Goal: Information Seeking & Learning: Check status

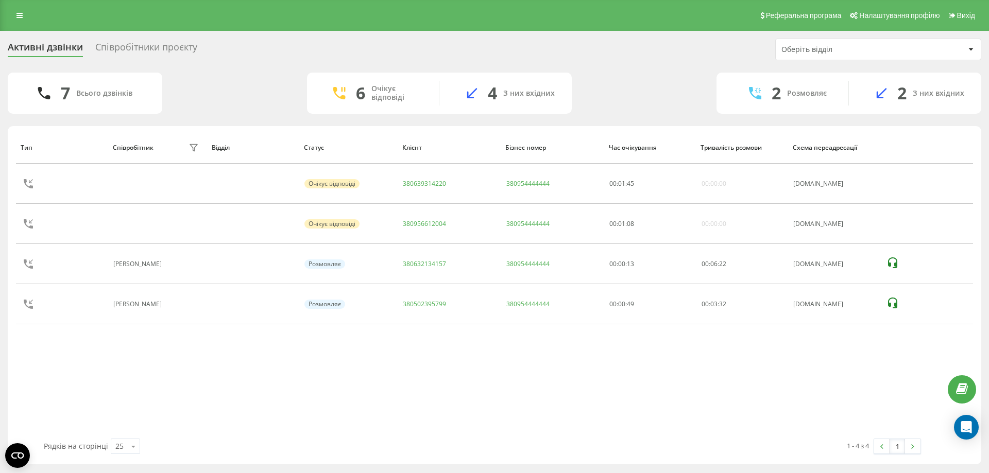
click at [166, 53] on div "Співробітники проєкту" at bounding box center [146, 50] width 102 height 16
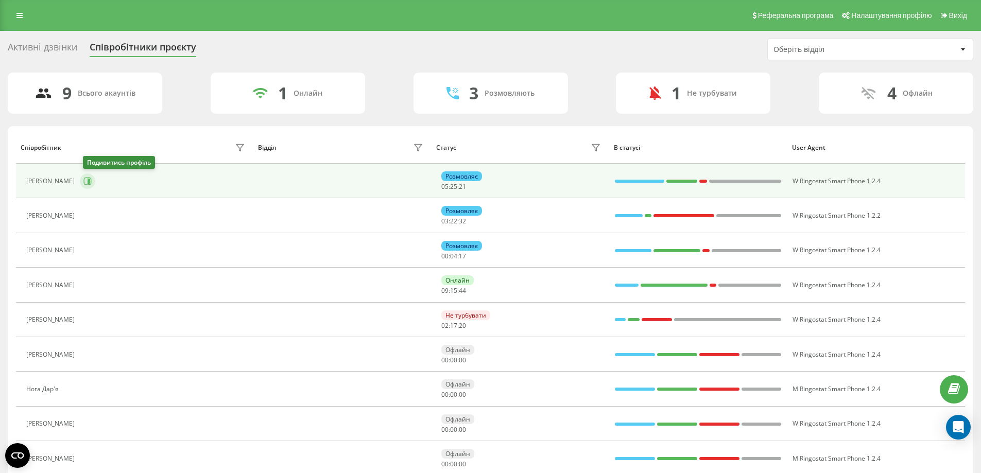
click at [90, 181] on icon at bounding box center [89, 181] width 3 height 5
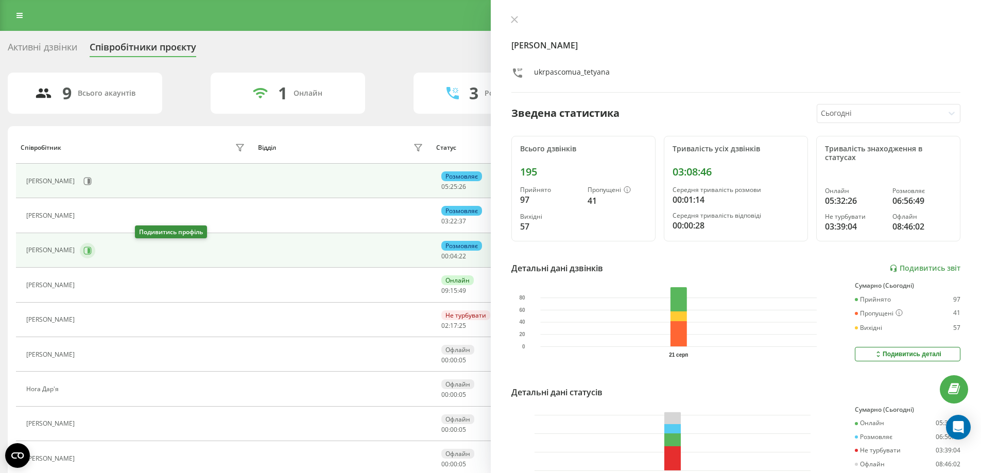
click at [92, 249] on icon at bounding box center [87, 251] width 8 height 8
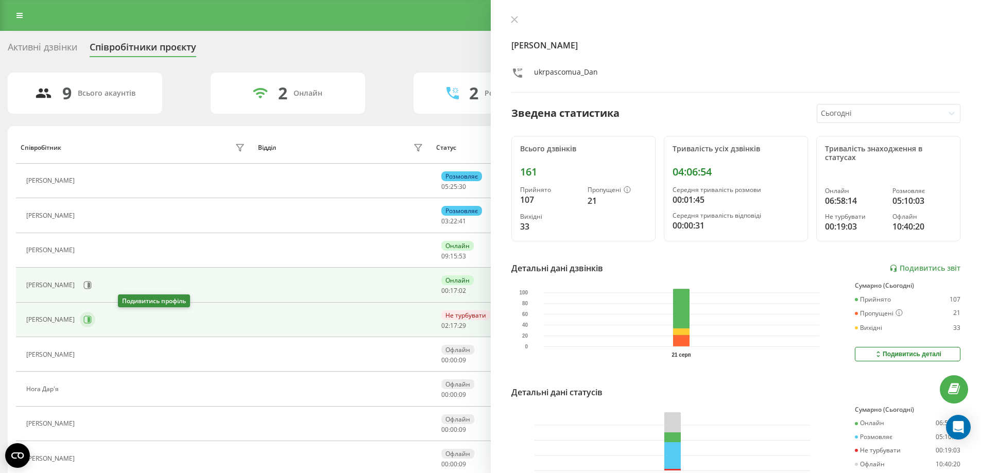
click at [92, 319] on icon at bounding box center [87, 320] width 8 height 8
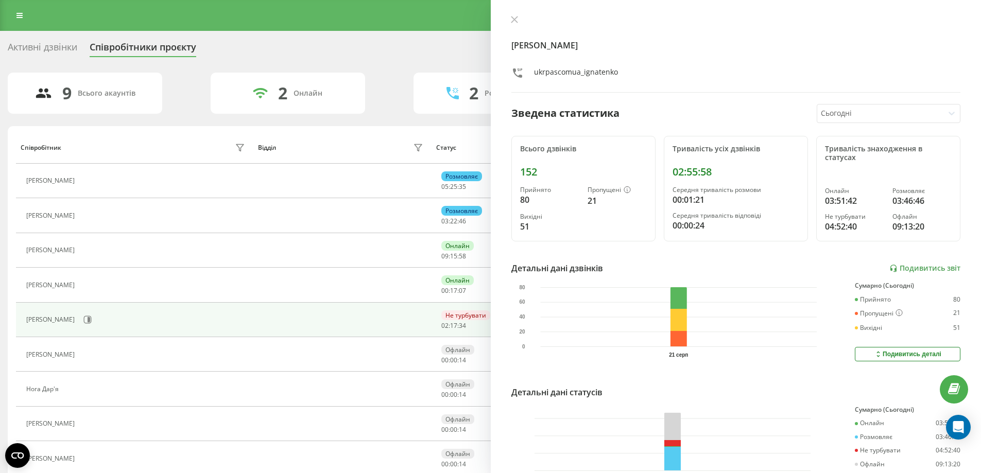
click at [40, 50] on div "Активні дзвінки" at bounding box center [43, 50] width 70 height 16
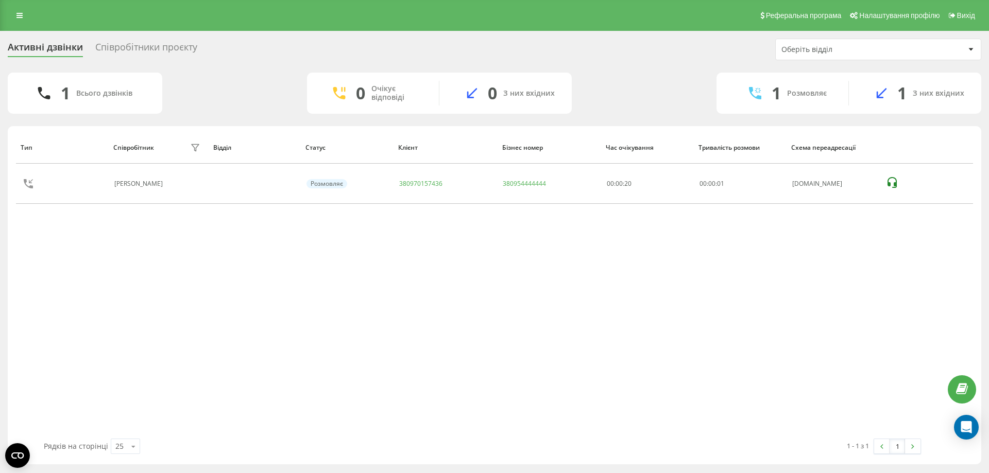
click at [143, 45] on div "Співробітники проєкту" at bounding box center [146, 50] width 102 height 16
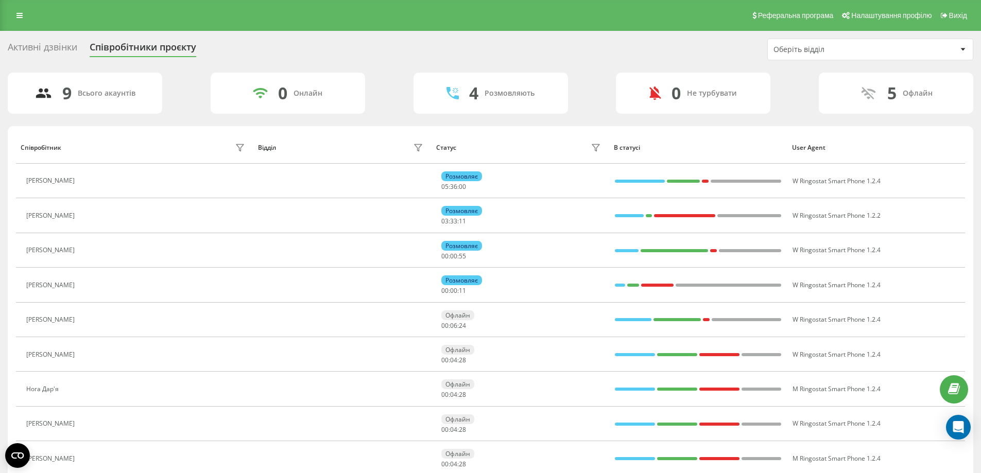
click at [58, 49] on div "Активні дзвінки" at bounding box center [43, 50] width 70 height 16
